Goal: Book appointment/travel/reservation

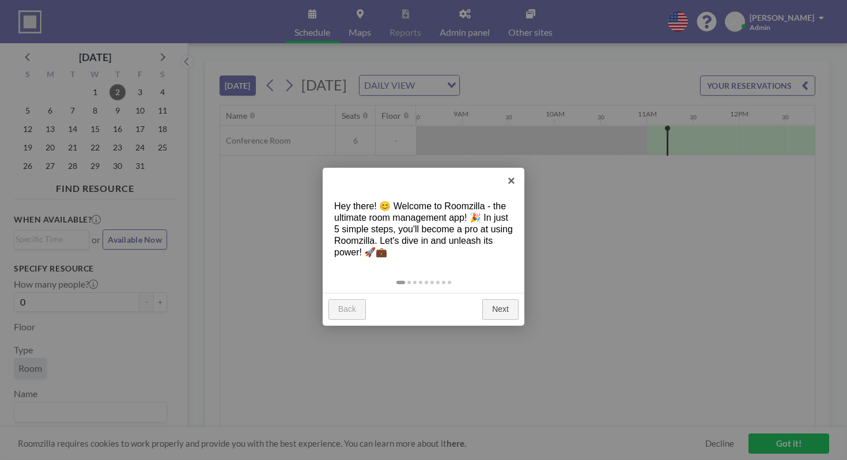
scroll to position [0, 786]
click at [509, 299] on link "Next" at bounding box center [500, 309] width 36 height 21
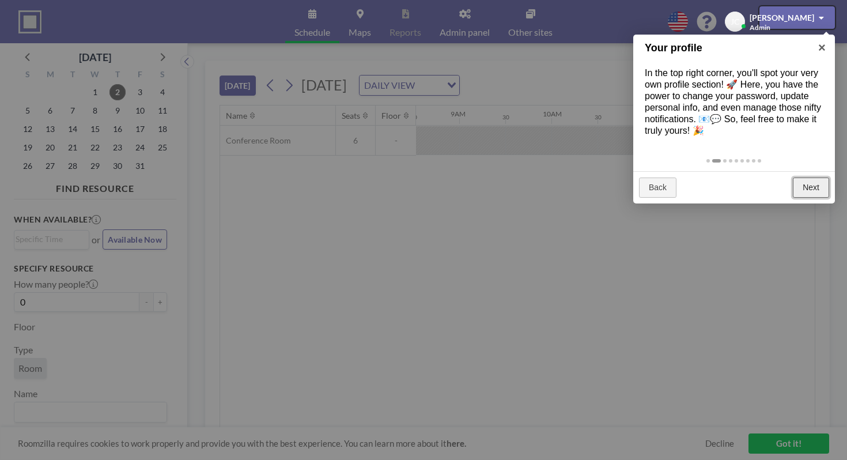
click at [817, 177] on link "Next" at bounding box center [810, 187] width 36 height 21
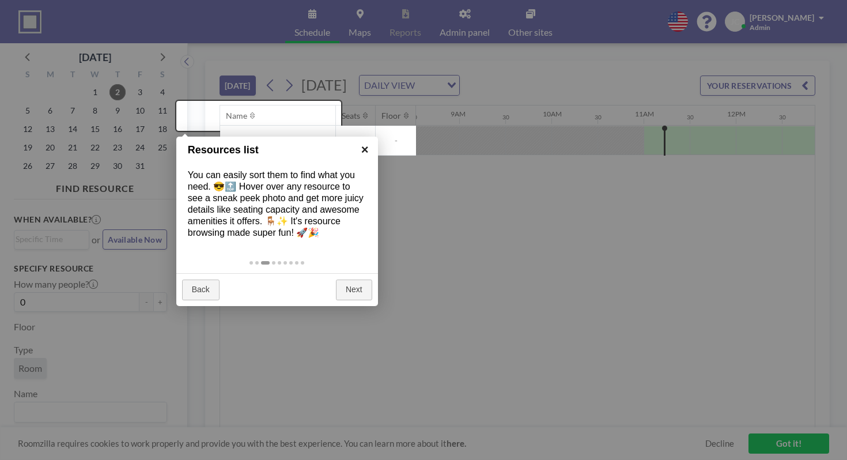
click at [368, 155] on link "×" at bounding box center [365, 149] width 26 height 26
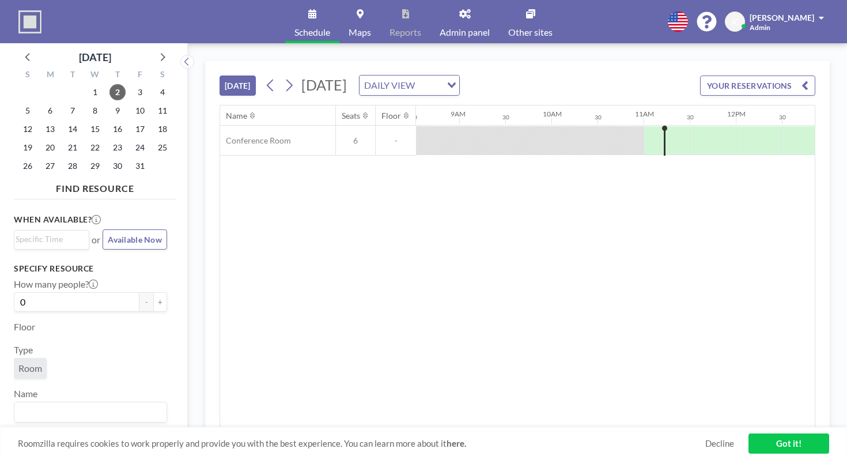
click at [219, 75] on button "[DATE]" at bounding box center [237, 85] width 36 height 20
click at [795, 449] on link "Got it!" at bounding box center [788, 443] width 81 height 20
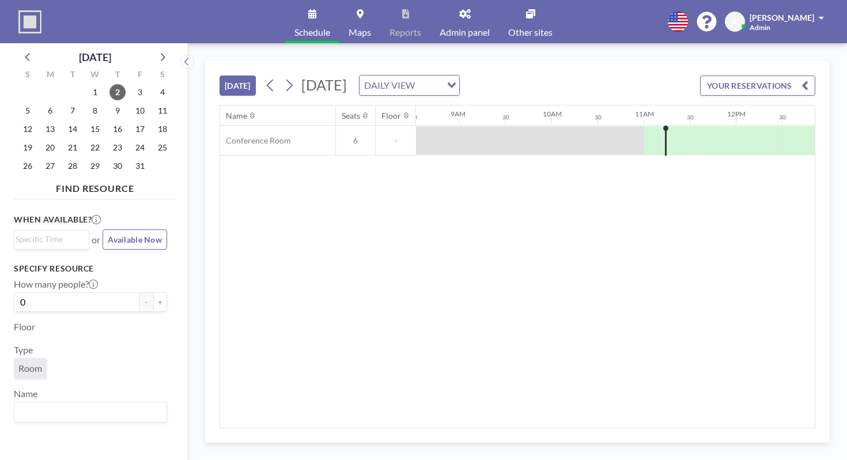
click at [103, 229] on button "Available Now" at bounding box center [135, 239] width 64 height 20
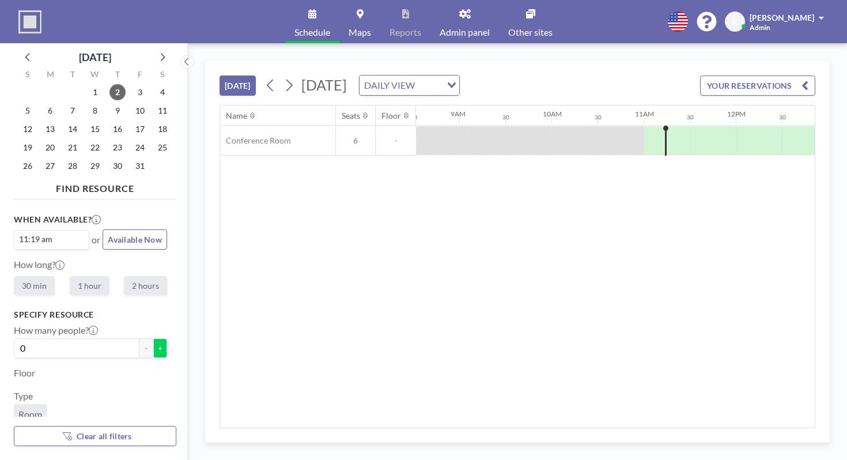
click at [153, 338] on button "+" at bounding box center [160, 348] width 14 height 20
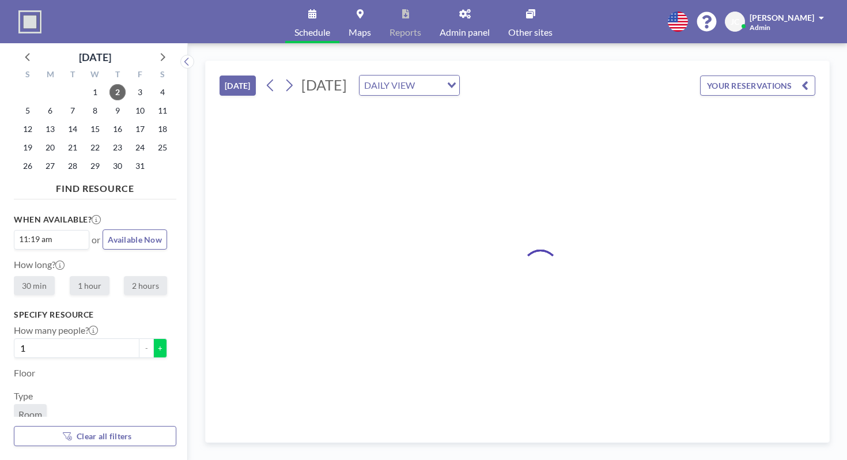
click at [153, 338] on button "+" at bounding box center [160, 348] width 14 height 20
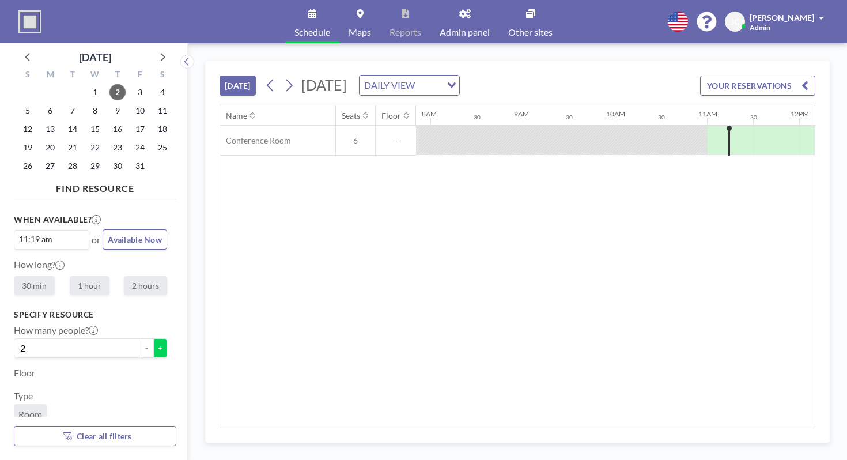
scroll to position [0, 0]
click at [153, 338] on button "+" at bounding box center [160, 348] width 14 height 20
type input "3"
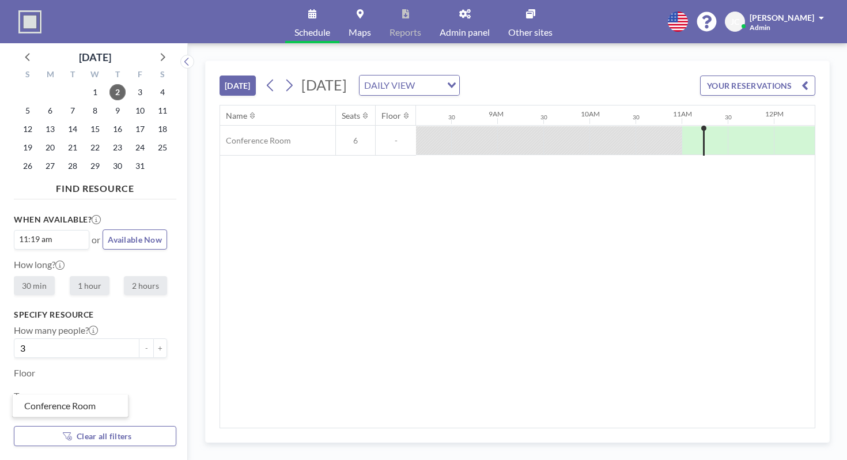
click at [56, 450] on input "Search for option" at bounding box center [88, 457] width 145 height 15
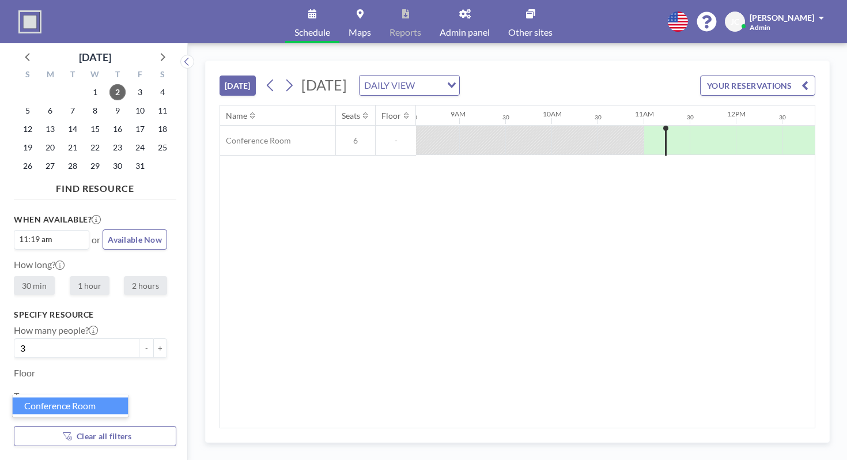
type input "e"
click at [52, 403] on li "Conference Room" at bounding box center [71, 405] width 116 height 17
click at [54, 229] on div "11:19 am Loading... or Available Now" at bounding box center [90, 239] width 153 height 20
click at [55, 233] on input "Search for option" at bounding box center [68, 240] width 27 height 14
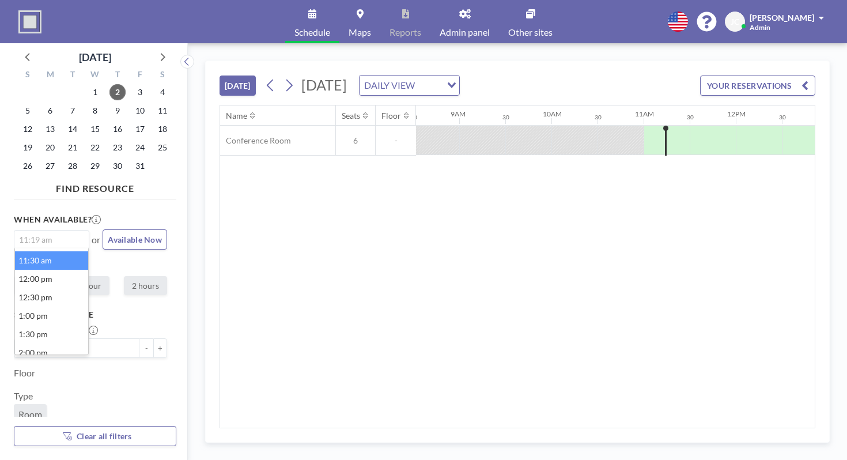
click at [47, 251] on li "11:30 am" at bounding box center [51, 260] width 73 height 18
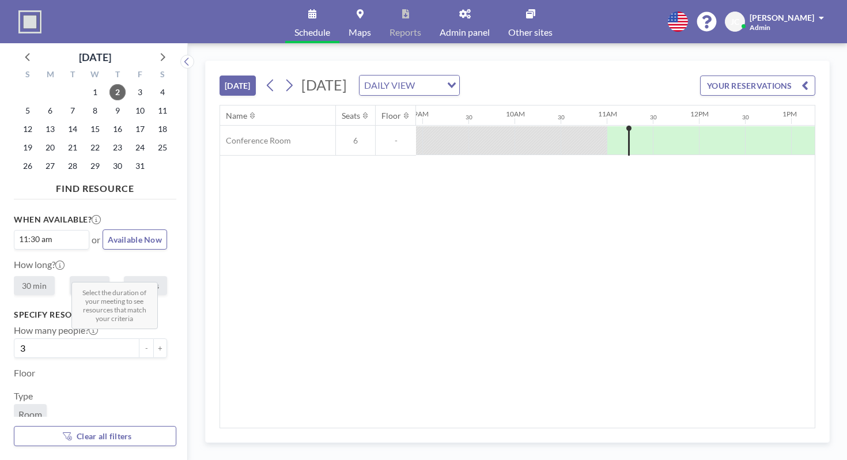
scroll to position [0, 823]
click at [756, 75] on button "YOUR RESERVATIONS" at bounding box center [757, 85] width 115 height 20
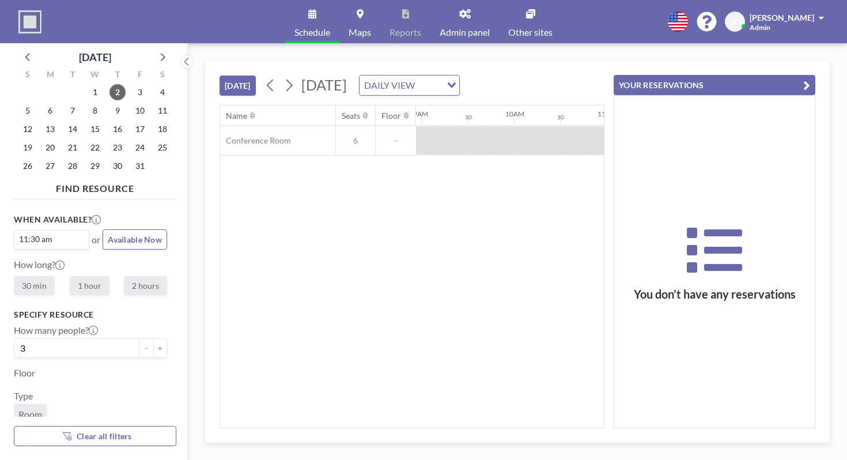
click at [756, 75] on button "YOUR RESERVATIONS" at bounding box center [714, 85] width 202 height 20
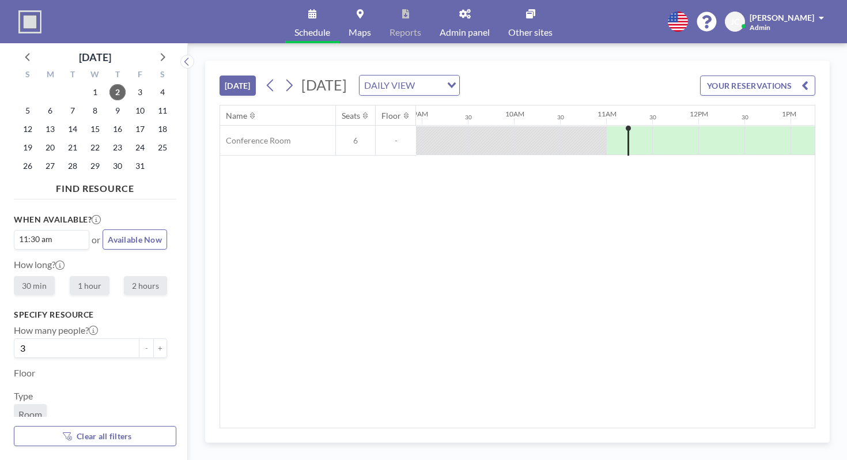
click at [363, 105] on div "Name Seats Floor 12AM 30 1AM 30 2AM 30 3AM 30 4AM 30 5AM 30 6AM 30 7AM 30 8AM 3…" at bounding box center [599, 115] width 2407 height 20
click at [630, 126] on div at bounding box center [641, 140] width 22 height 29
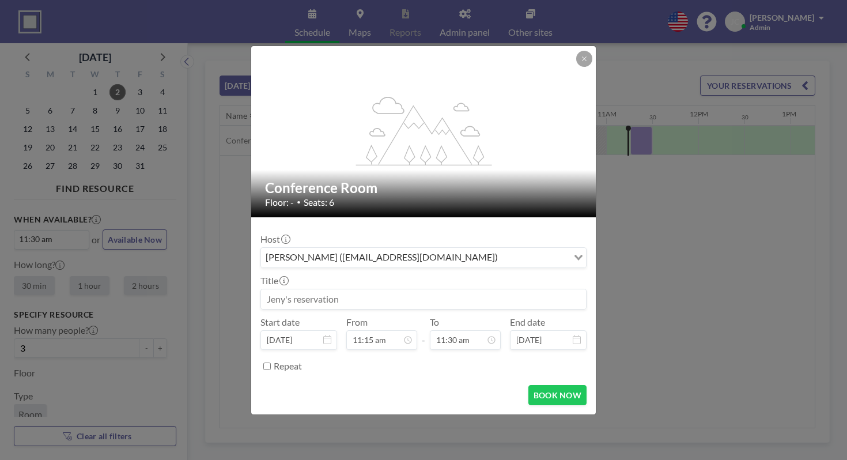
drag, startPoint x: 367, startPoint y: 289, endPoint x: 290, endPoint y: 291, distance: 77.2
click at [290, 291] on form "Host [PERSON_NAME] ([EMAIL_ADDRESS][DOMAIN_NAME]) Loading... Title Start date […" at bounding box center [423, 315] width 344 height 197
drag, startPoint x: 317, startPoint y: 286, endPoint x: 272, endPoint y: 286, distance: 44.9
click at [272, 286] on div "flex-grow: 1.2; Conference Room Floor: - • Seats: 6 Host [PERSON_NAME] ([EMAIL_…" at bounding box center [423, 230] width 847 height 460
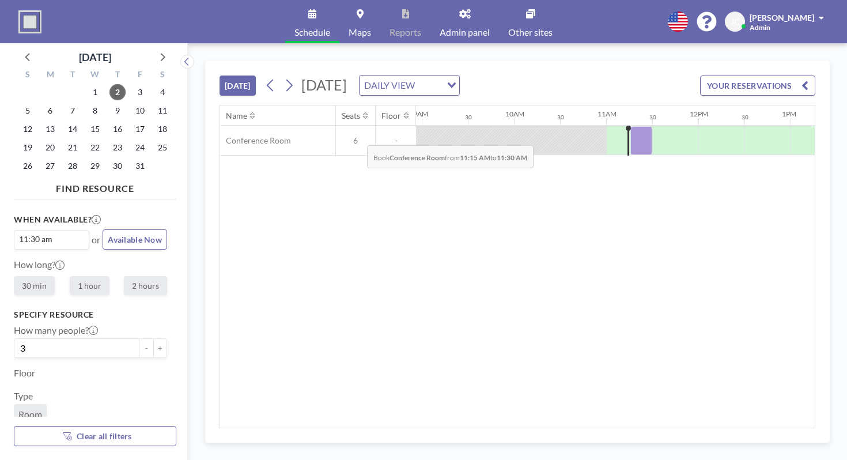
click at [630, 126] on div at bounding box center [641, 140] width 22 height 29
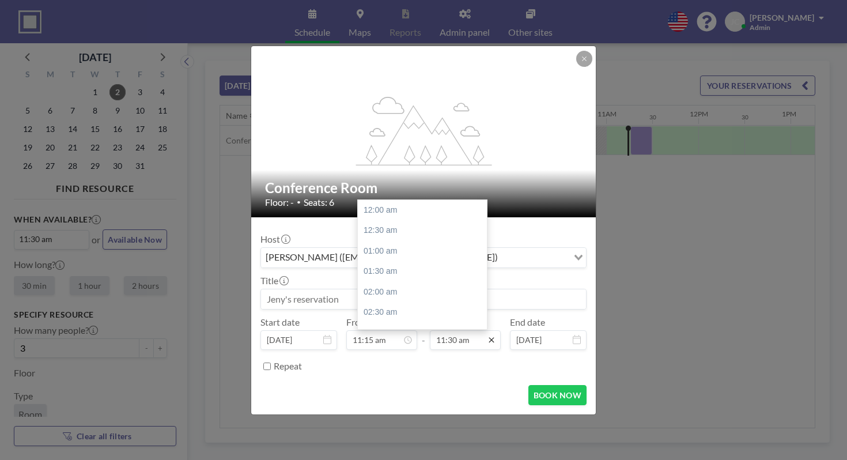
scroll to position [423, 0]
click at [398, 289] on div "12:30 pm" at bounding box center [425, 299] width 135 height 21
type input "12:30 pm"
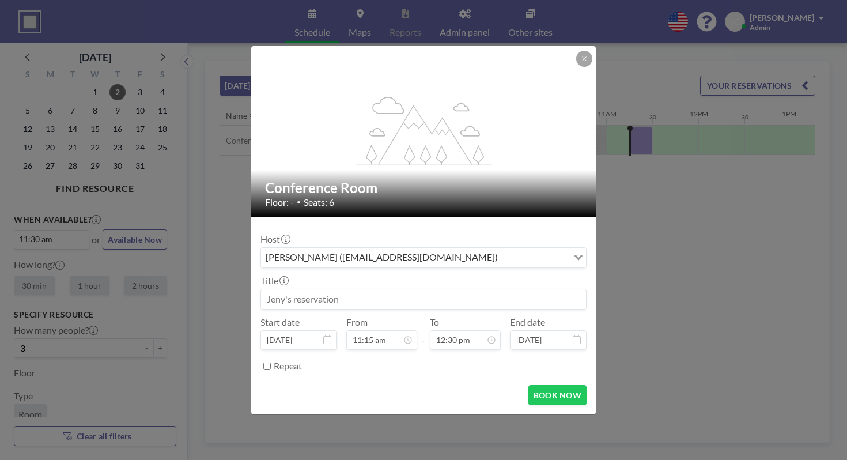
scroll to position [460, 0]
click at [455, 289] on input at bounding box center [423, 299] width 325 height 20
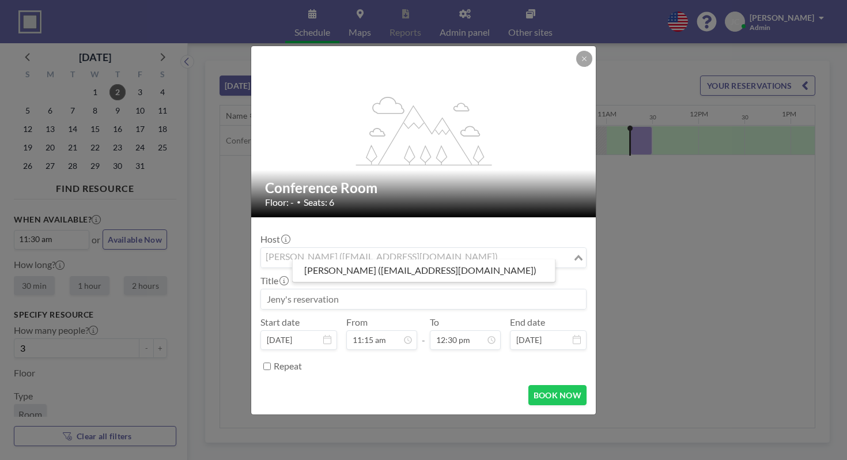
click at [462, 255] on input "Search for option" at bounding box center [416, 257] width 309 height 15
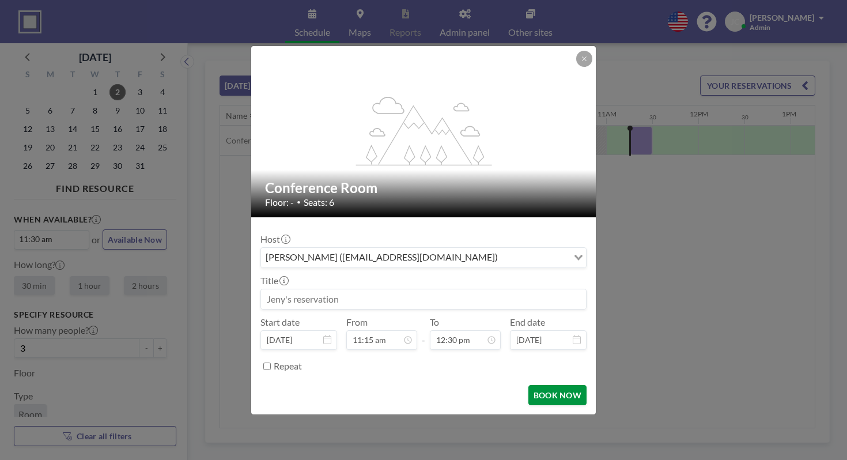
click at [533, 385] on button "BOOK NOW" at bounding box center [557, 395] width 58 height 20
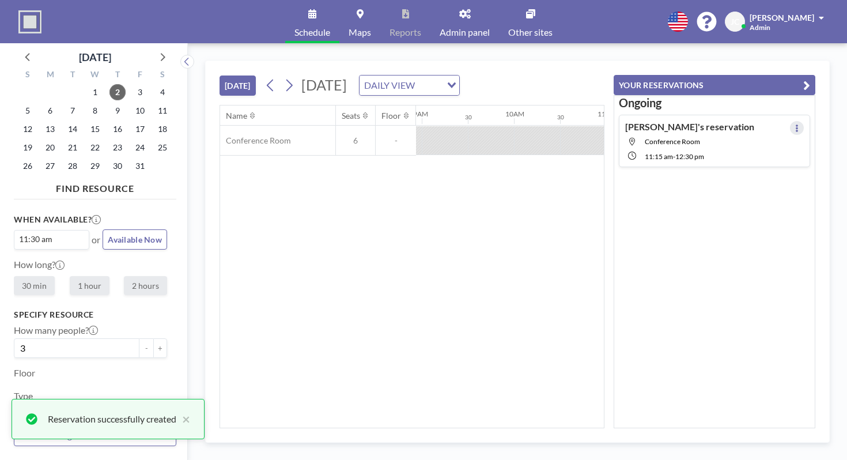
click at [802, 121] on button at bounding box center [797, 128] width 14 height 14
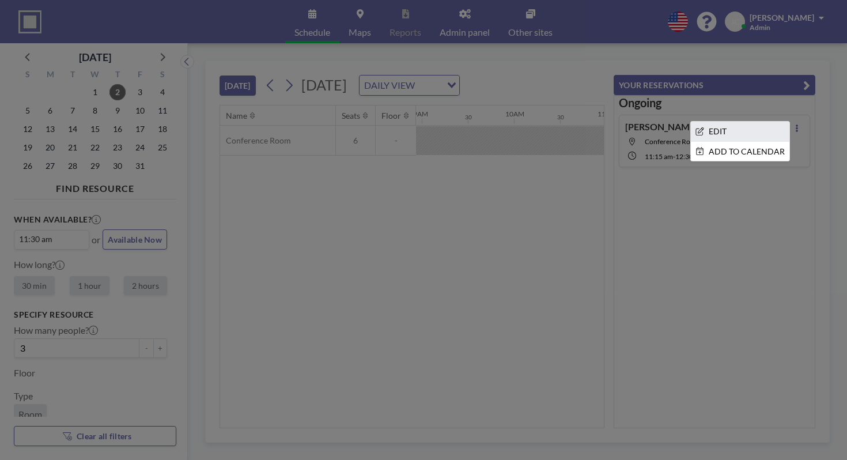
click at [765, 122] on li "EDIT" at bounding box center [739, 132] width 98 height 20
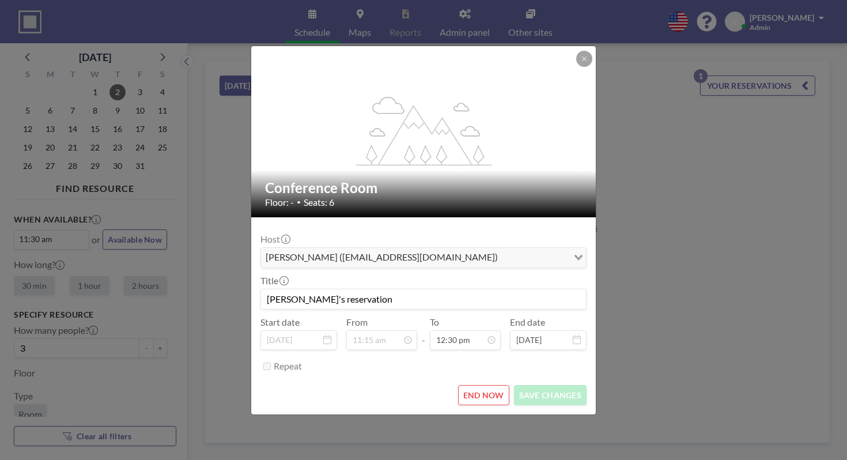
click at [461, 293] on input "[PERSON_NAME]'s reservation" at bounding box center [423, 299] width 325 height 20
type input "J"
type input "[PERSON_NAME]'s Reservation"
click at [519, 385] on button "SAVE CHANGES" at bounding box center [550, 395] width 73 height 20
